Goal: Book appointment/travel/reservation

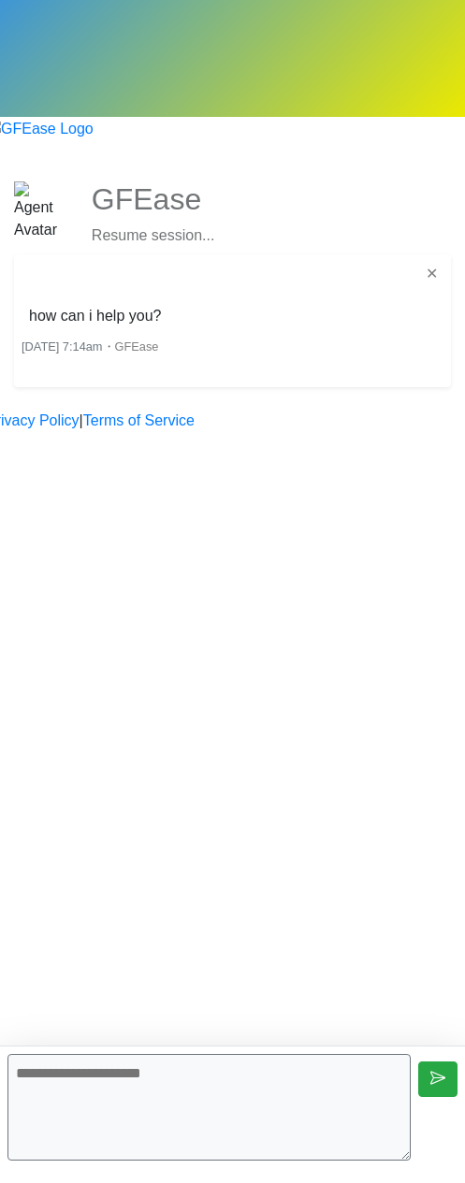
click at [189, 1086] on textarea at bounding box center [208, 1107] width 403 height 107
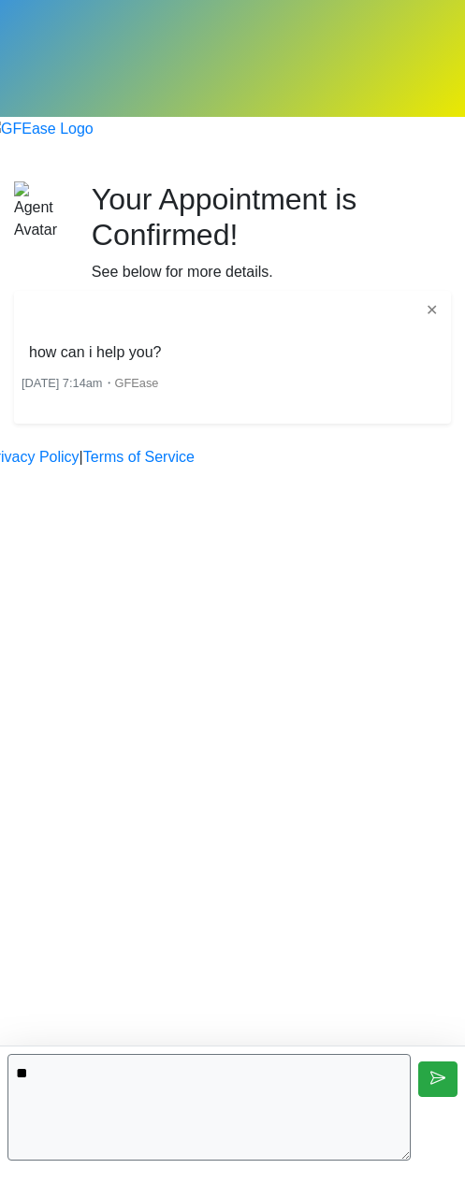
type textarea "**"
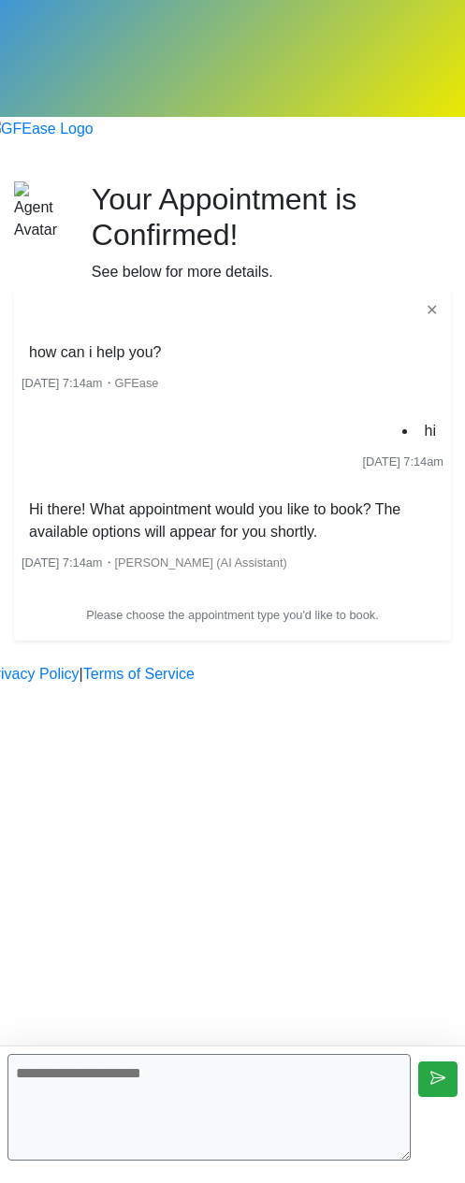
click at [143, 608] on span "Please choose the appointment type you'd like to book." at bounding box center [232, 615] width 293 height 14
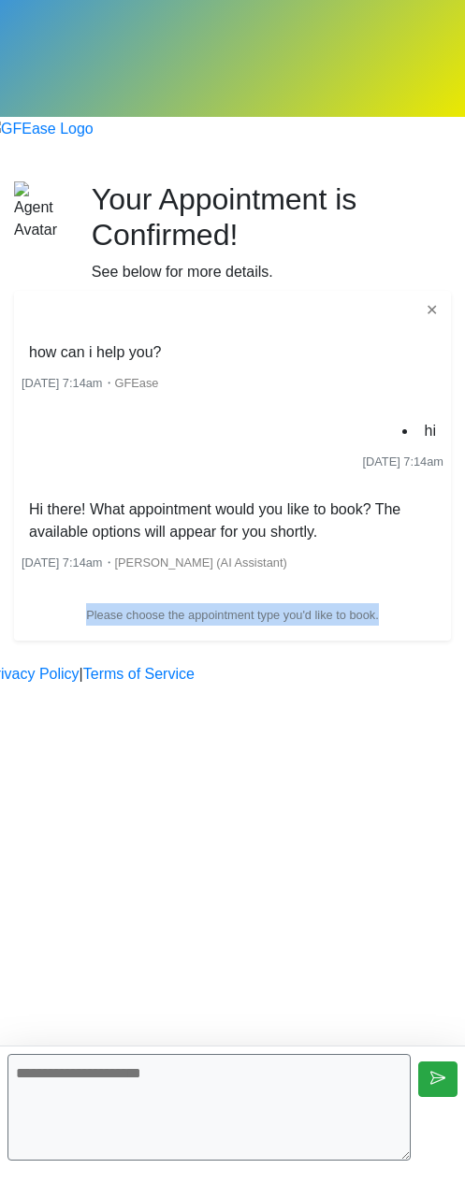
click at [143, 608] on span "Please choose the appointment type you'd like to book." at bounding box center [232, 615] width 293 height 14
copy div "Please choose the appointment type you'd like to book."
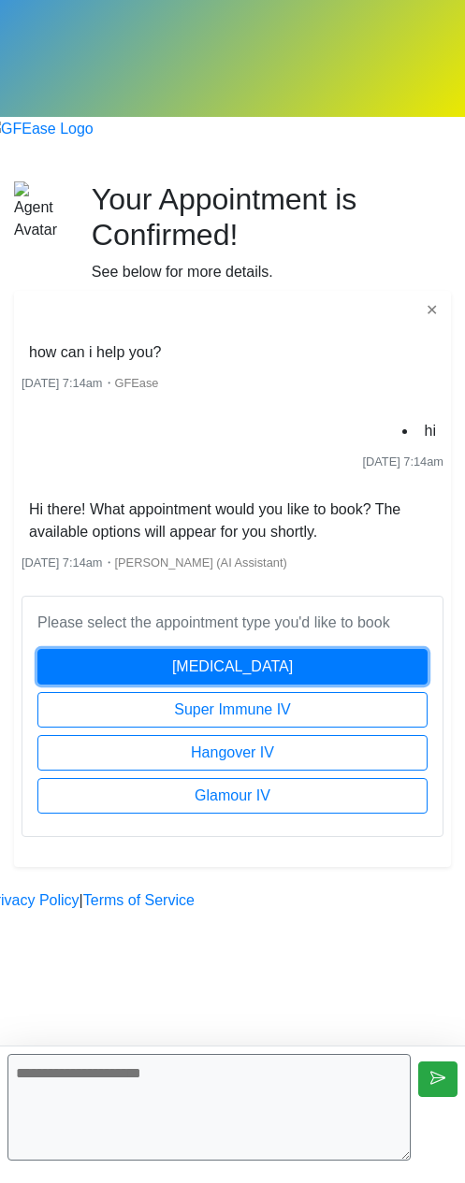
click at [282, 649] on button "[MEDICAL_DATA]" at bounding box center [232, 667] width 390 height 36
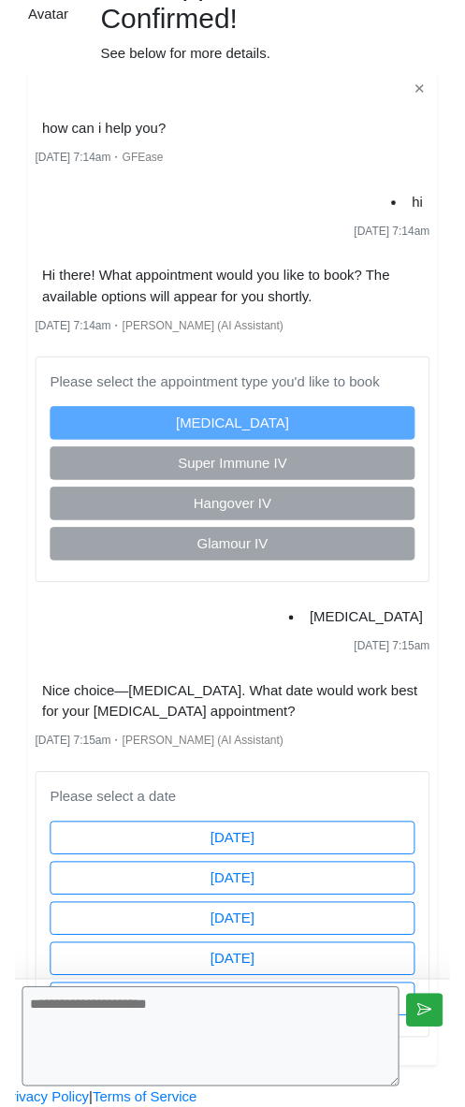
scroll to position [346, 0]
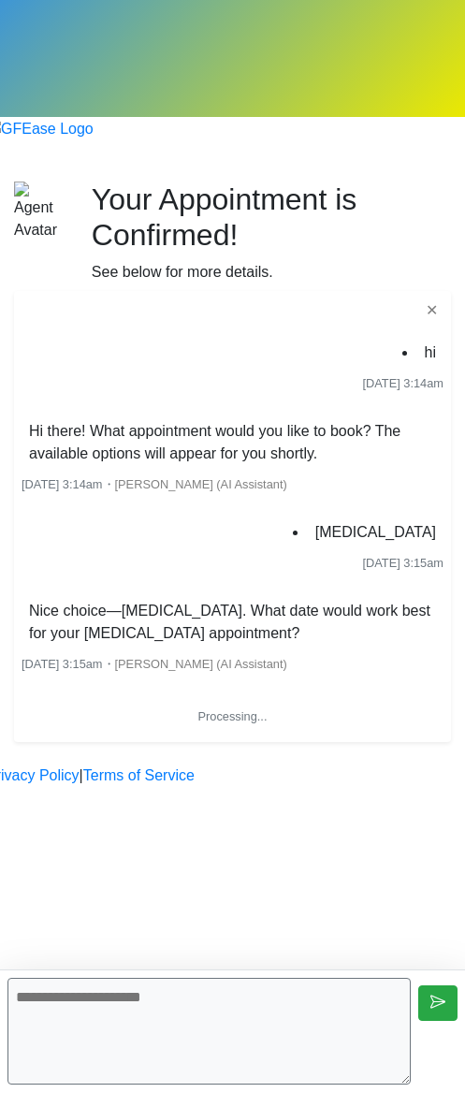
scroll to position [13, 0]
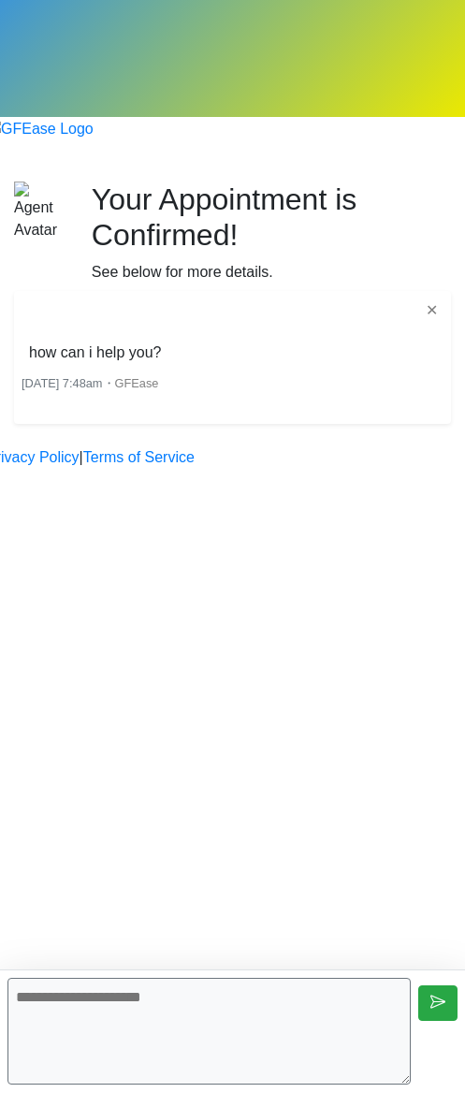
click at [269, 1024] on textarea at bounding box center [208, 1031] width 403 height 107
type textarea "**"
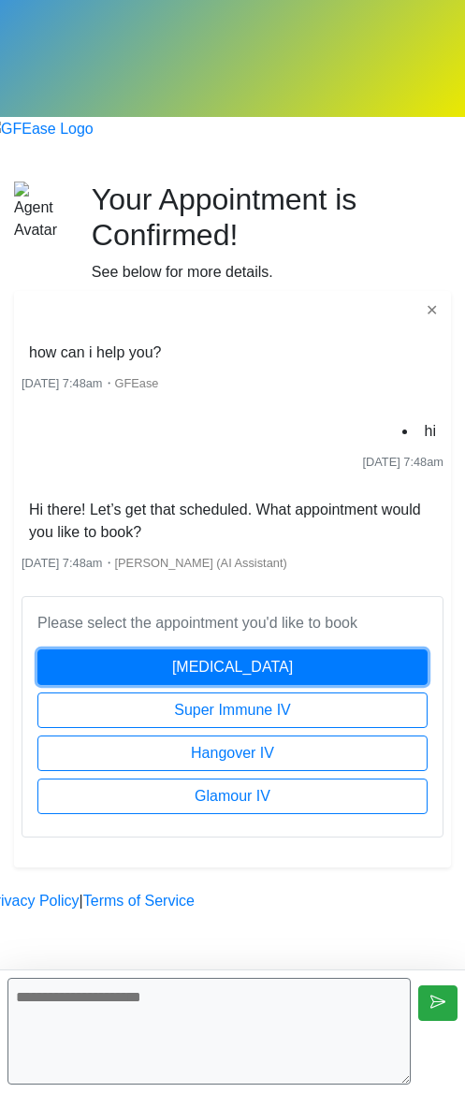
click at [219, 649] on button "[MEDICAL_DATA]" at bounding box center [232, 667] width 390 height 36
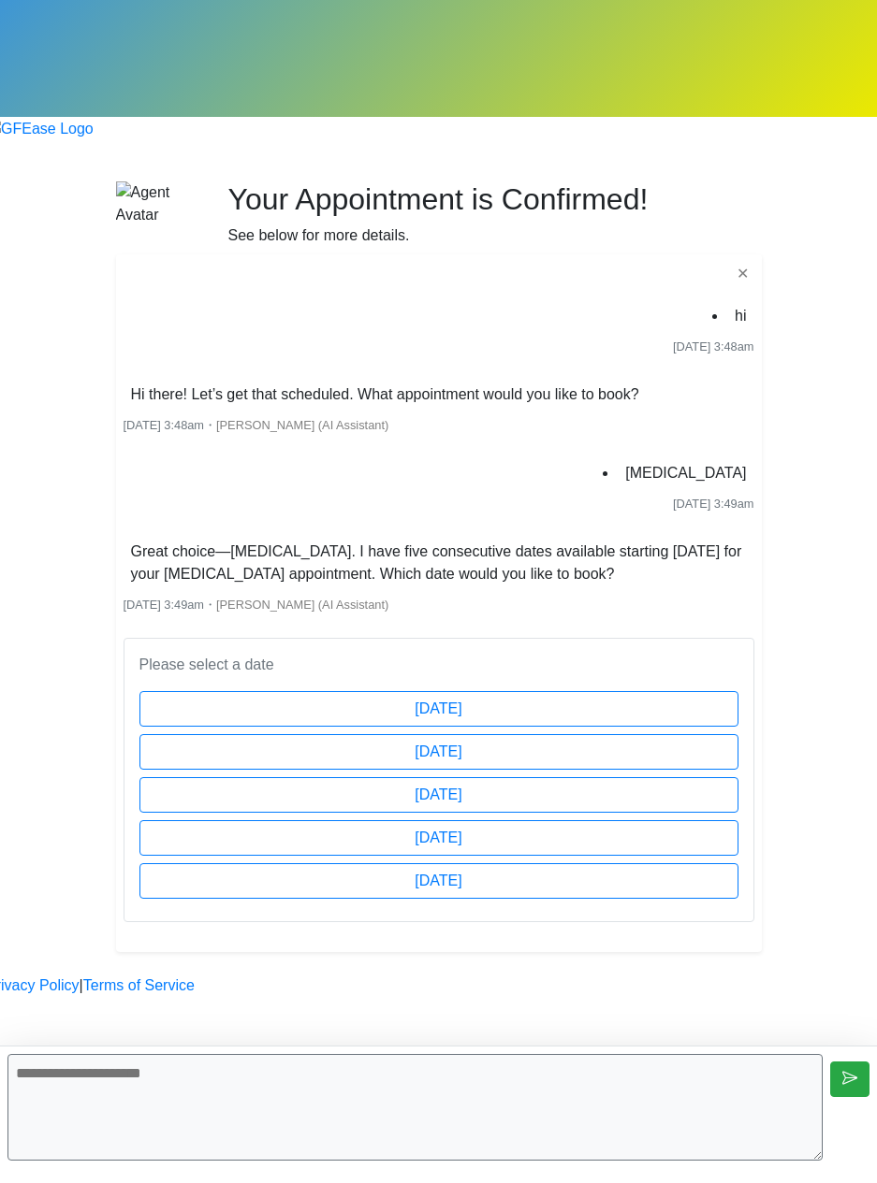
click at [394, 537] on li "Great choice—[MEDICAL_DATA]. I have five consecutive dates available starting […" at bounding box center [438, 563] width 631 height 52
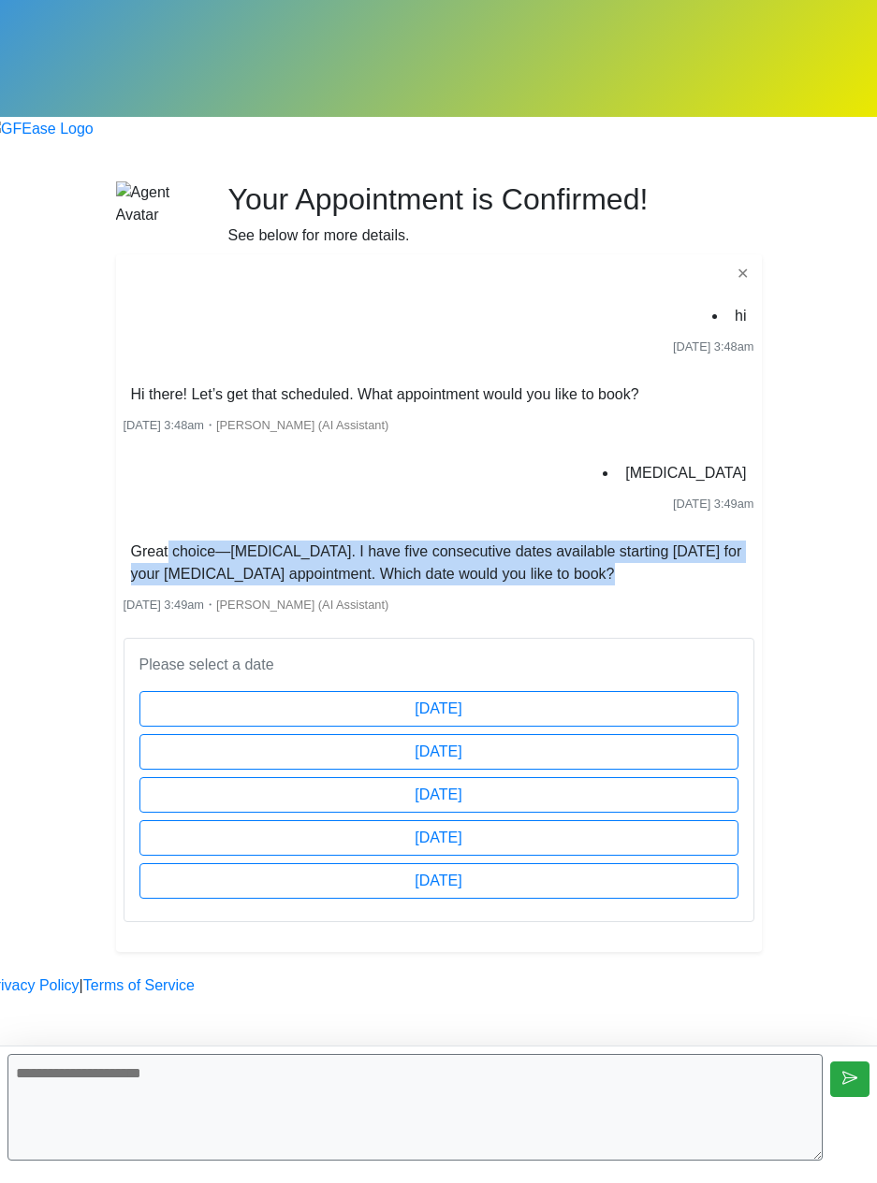
drag, startPoint x: 184, startPoint y: 509, endPoint x: 145, endPoint y: 474, distance: 52.4
click at [145, 474] on body "Begin your FREE virtual smile assessment! Your Appointment is Confirmed! See be…" at bounding box center [438, 498] width 877 height 997
